Goal: Task Accomplishment & Management: Use online tool/utility

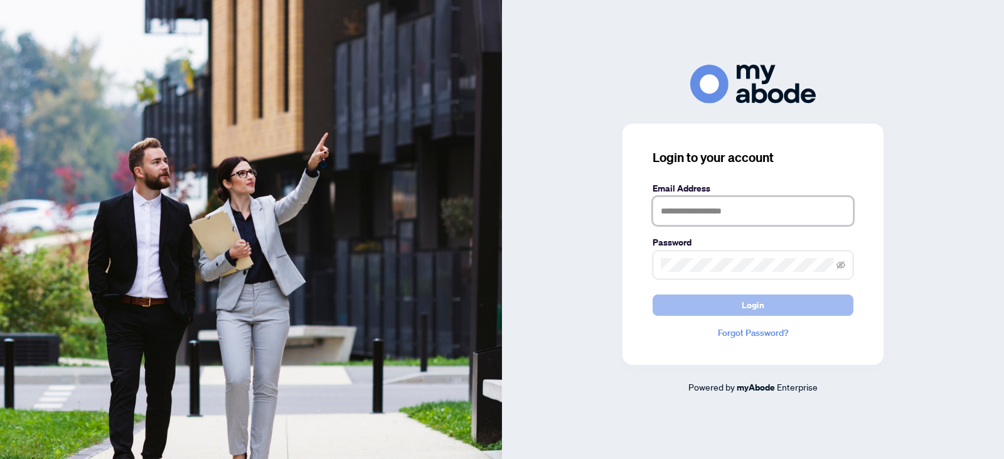
type input "**********"
click at [762, 302] on span "Login" at bounding box center [753, 305] width 23 height 20
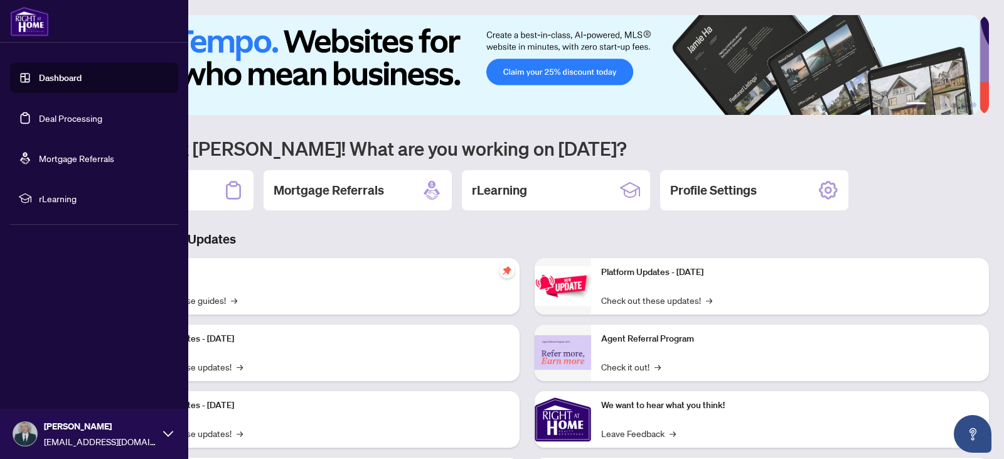
click at [65, 122] on link "Deal Processing" at bounding box center [70, 117] width 63 height 11
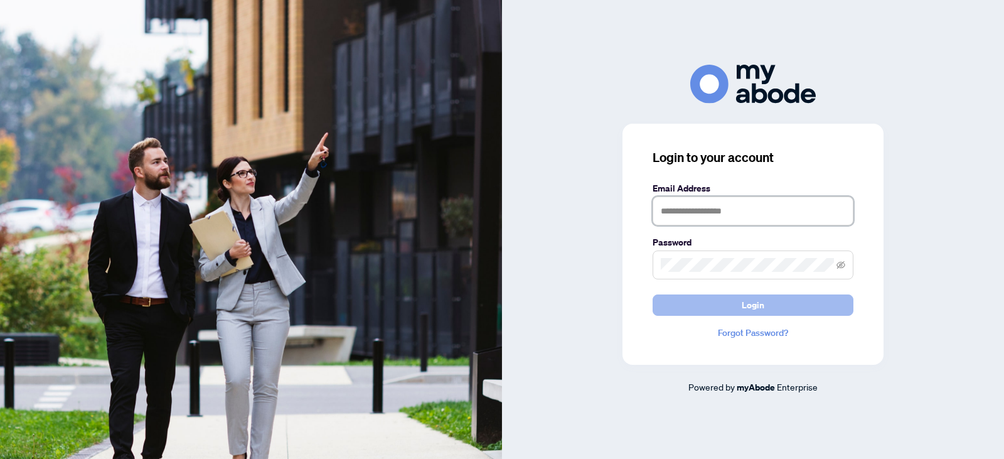
type input "**********"
click at [752, 310] on span "Login" at bounding box center [753, 305] width 23 height 20
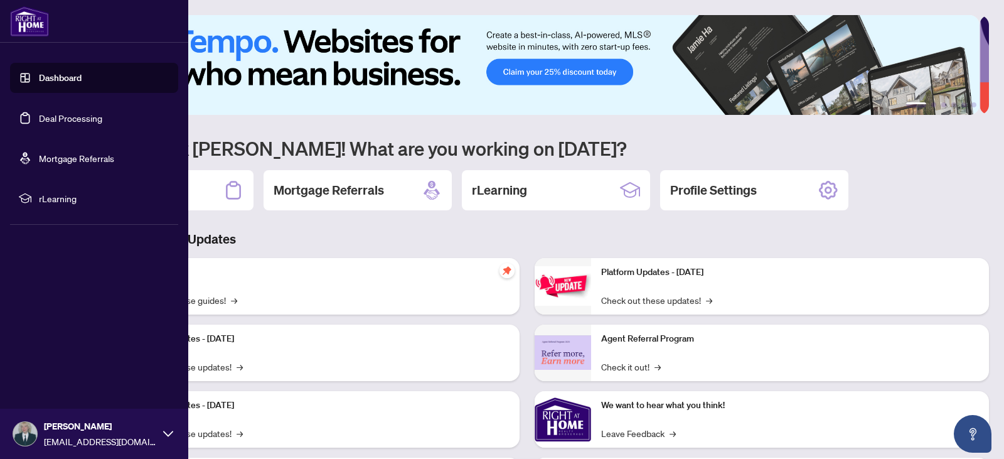
click at [63, 124] on link "Deal Processing" at bounding box center [70, 117] width 63 height 11
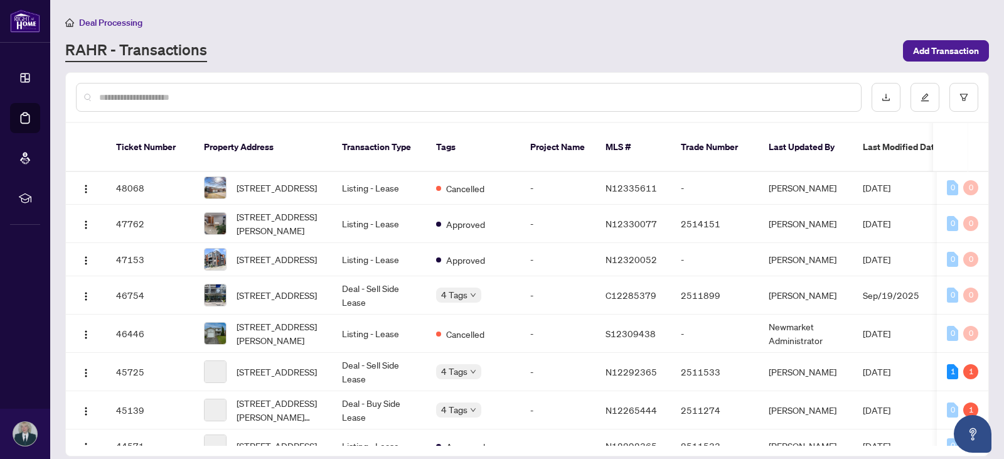
scroll to position [205, 0]
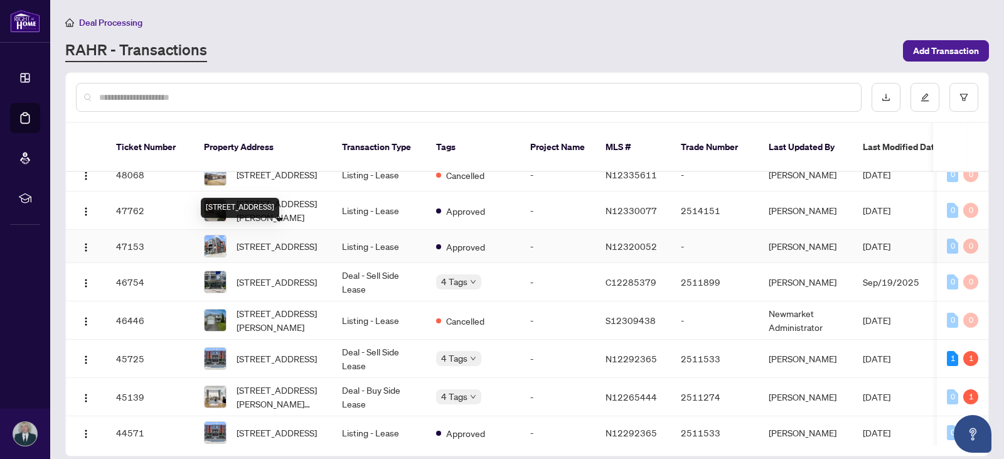
click at [293, 239] on span "[STREET_ADDRESS]" at bounding box center [277, 246] width 80 height 14
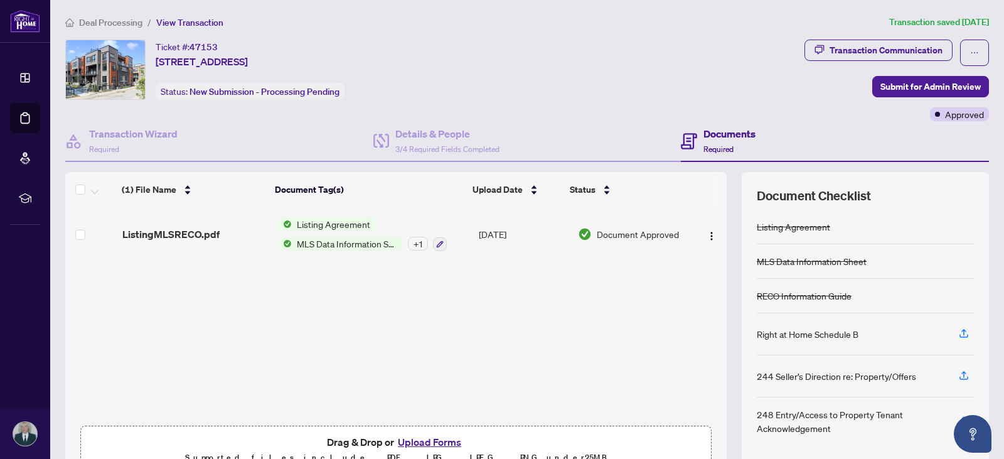
click at [437, 438] on button "Upload Forms" at bounding box center [429, 442] width 71 height 16
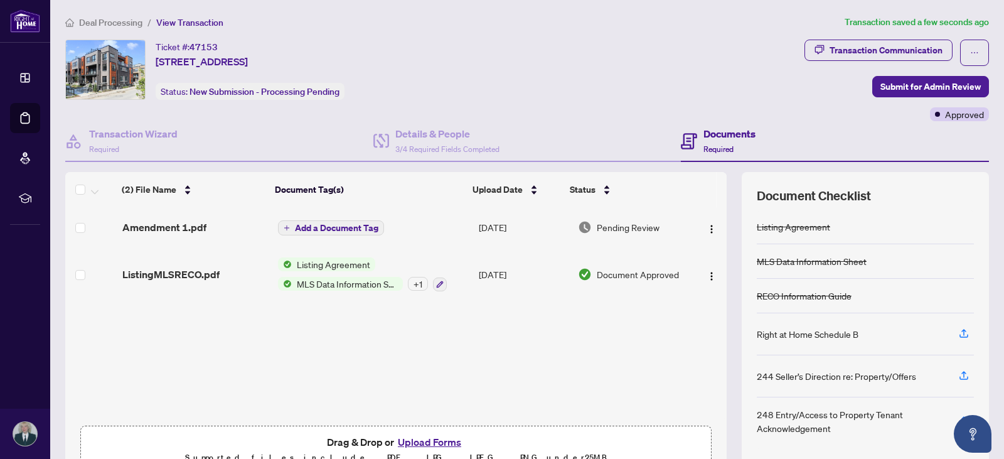
click at [308, 223] on span "Add a Document Tag" at bounding box center [336, 227] width 83 height 9
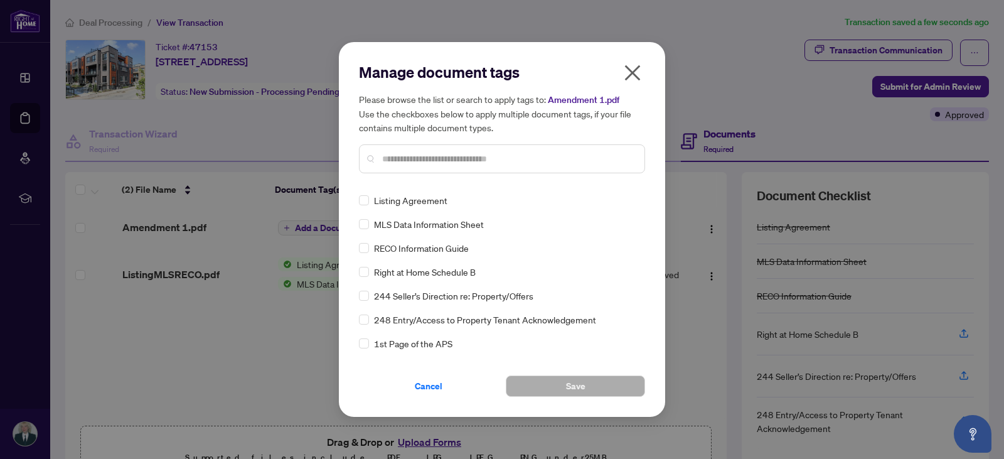
click at [401, 157] on input "text" at bounding box center [508, 159] width 252 height 14
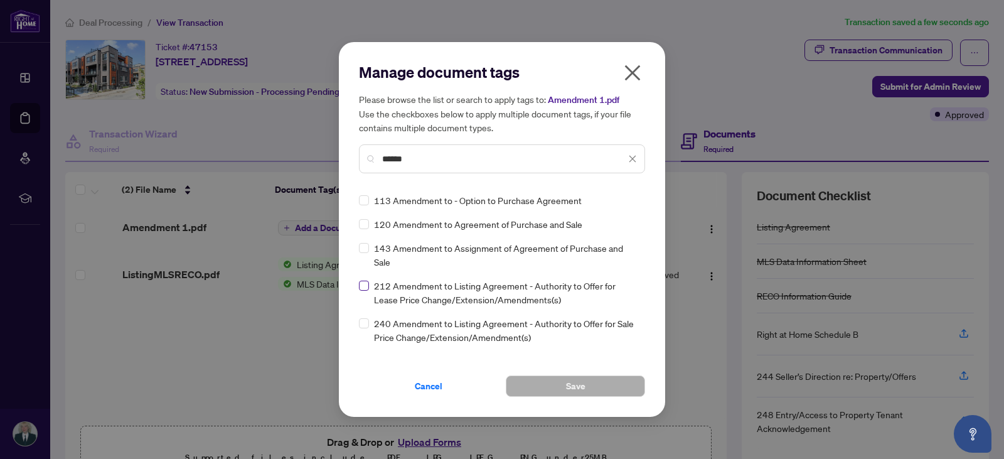
type input "******"
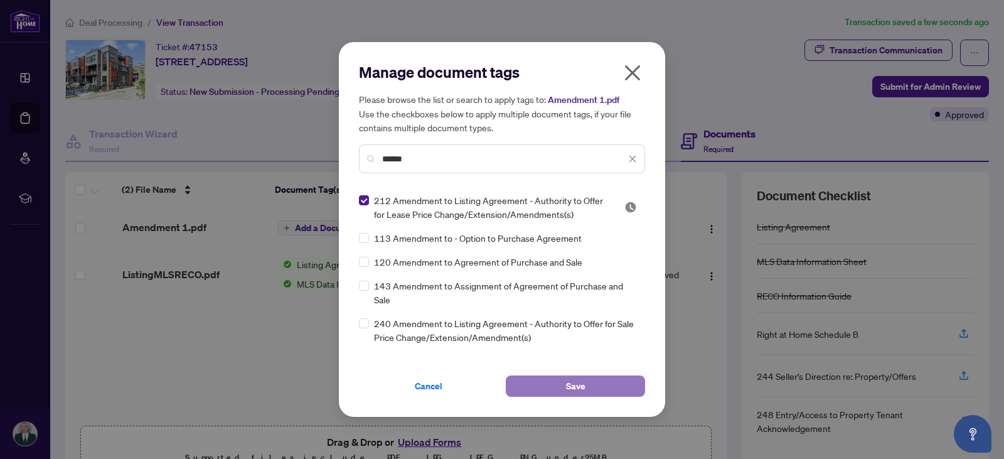
click at [605, 388] on button "Save" at bounding box center [575, 385] width 139 height 21
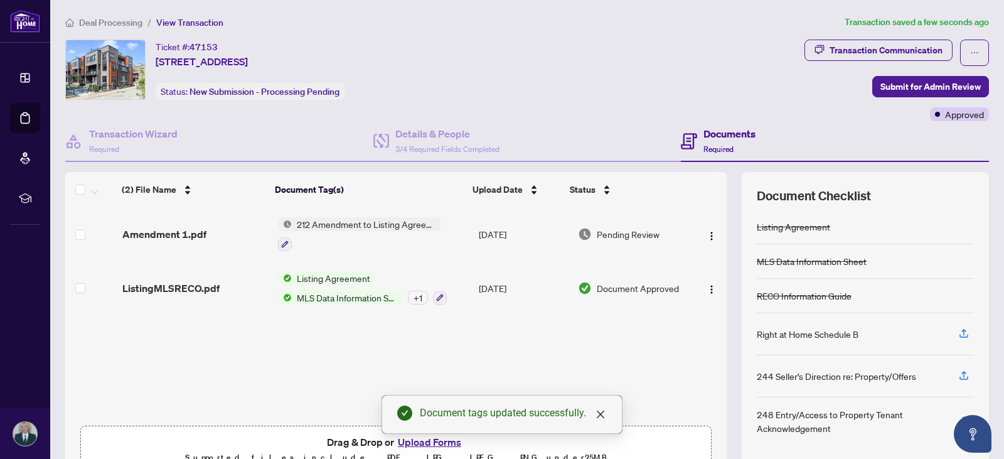
click at [932, 74] on div "Transaction Communication Submit for Admin Review Approved" at bounding box center [897, 81] width 185 height 82
click at [929, 80] on span "Submit for Admin Review" at bounding box center [931, 87] width 100 height 20
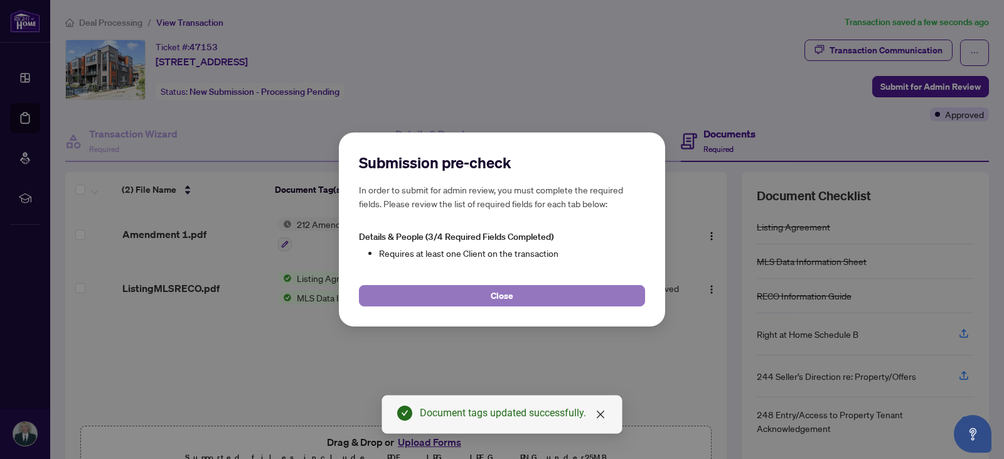
click at [498, 295] on span "Close" at bounding box center [502, 296] width 23 height 20
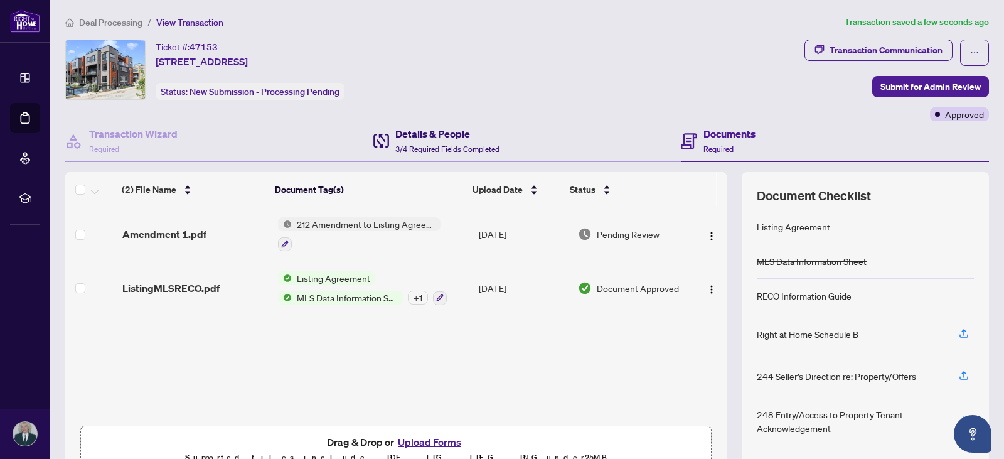
click at [409, 136] on h4 "Details & People" at bounding box center [448, 133] width 104 height 15
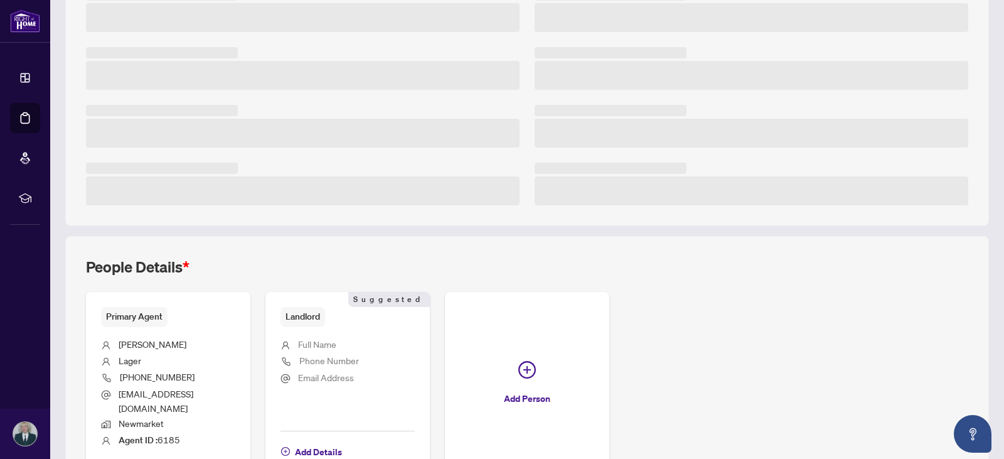
scroll to position [273, 0]
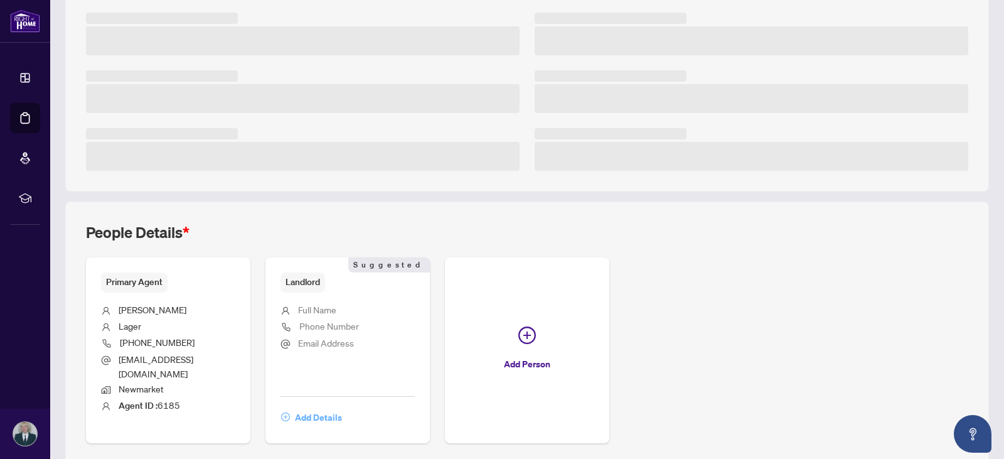
click at [317, 407] on span "Add Details" at bounding box center [318, 417] width 47 height 20
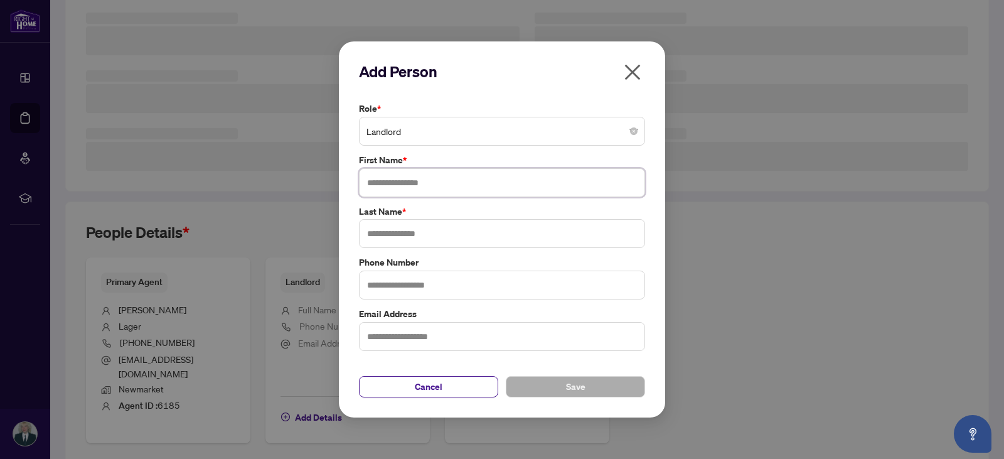
click at [390, 183] on input "text" at bounding box center [502, 182] width 286 height 29
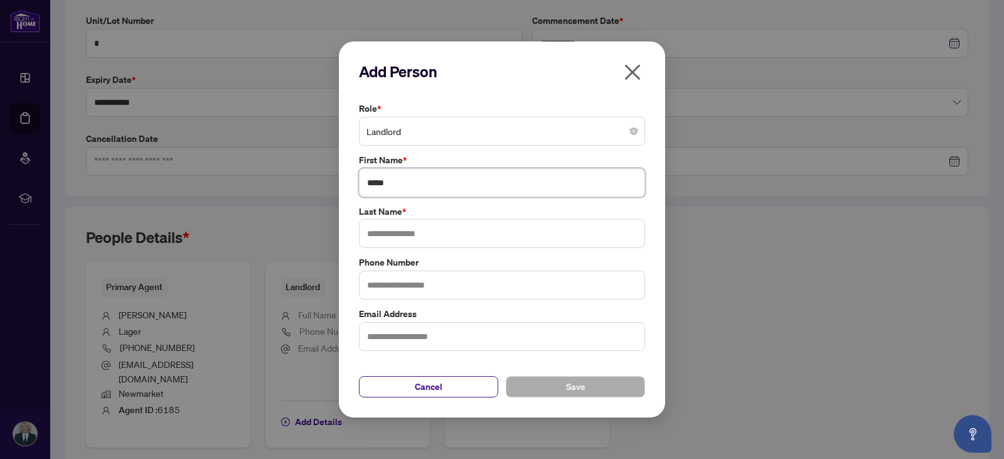
type input "*****"
click at [390, 229] on input "text" at bounding box center [502, 233] width 286 height 29
type input "*****"
click at [592, 388] on button "Save" at bounding box center [575, 386] width 139 height 21
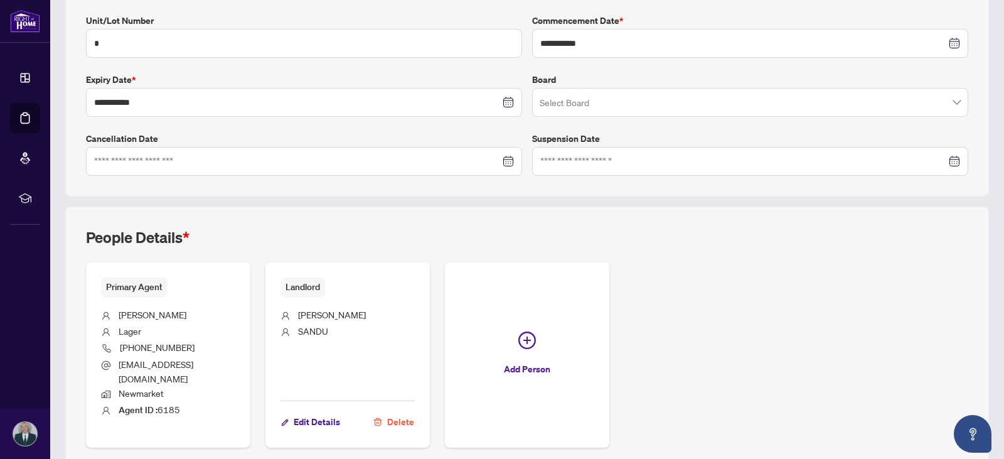
scroll to position [0, 0]
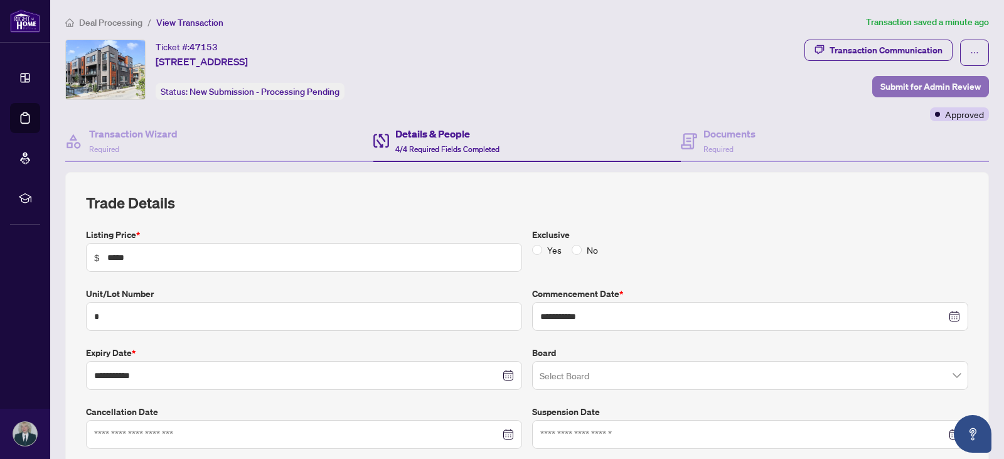
click at [883, 77] on span "Submit for Admin Review" at bounding box center [931, 87] width 100 height 20
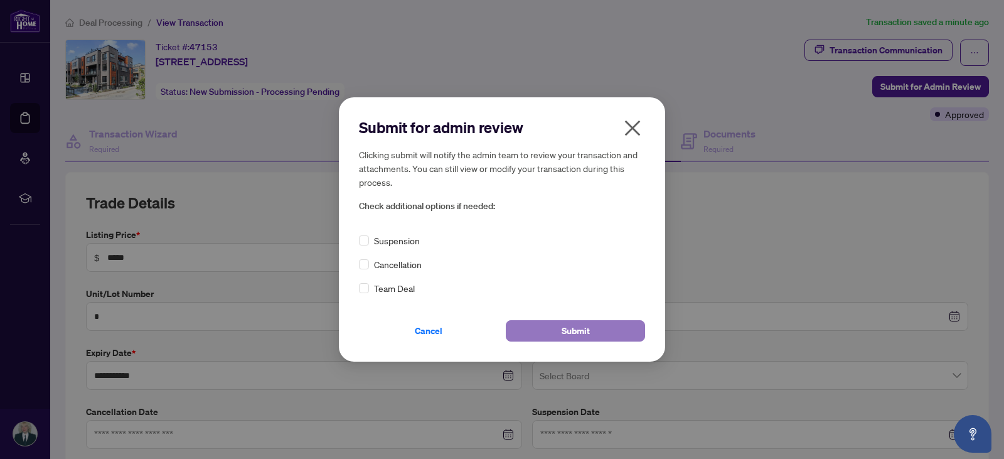
click at [587, 335] on span "Submit" at bounding box center [576, 331] width 28 height 20
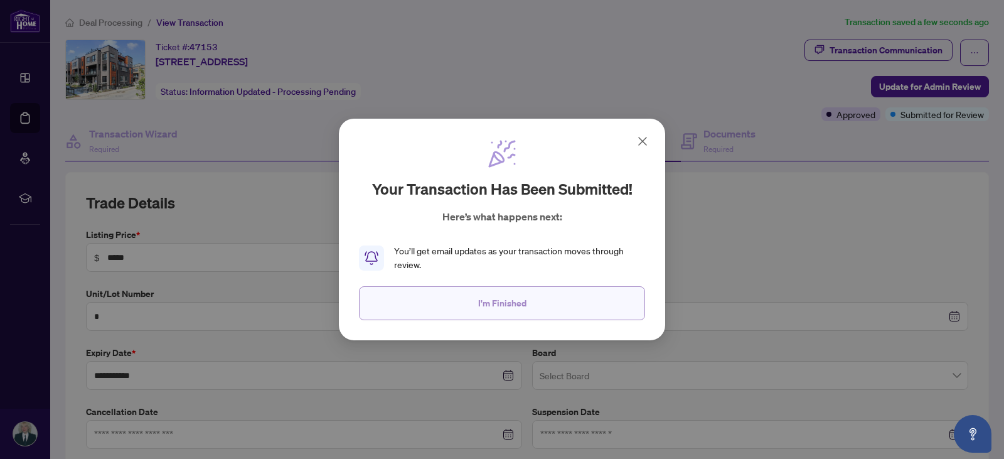
click at [534, 306] on button "I'm Finished" at bounding box center [502, 303] width 286 height 34
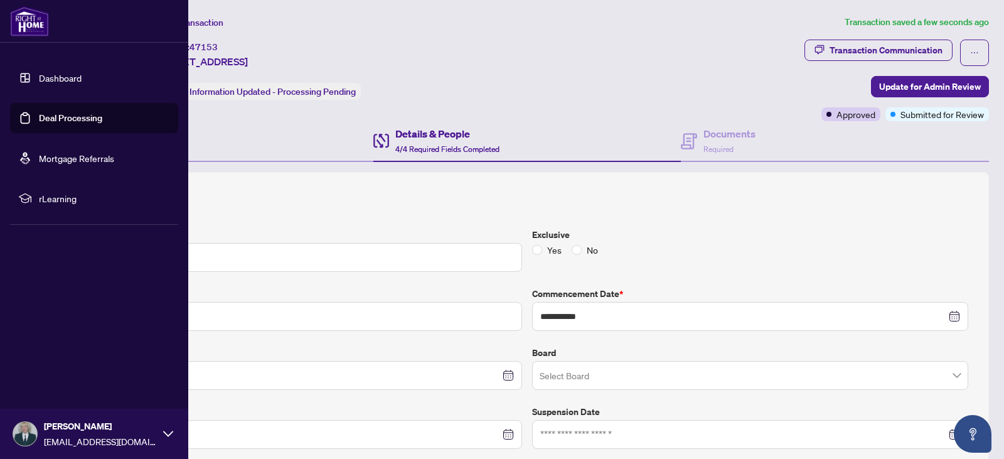
click at [51, 120] on link "Deal Processing" at bounding box center [70, 117] width 63 height 11
